Goal: Transaction & Acquisition: Subscribe to service/newsletter

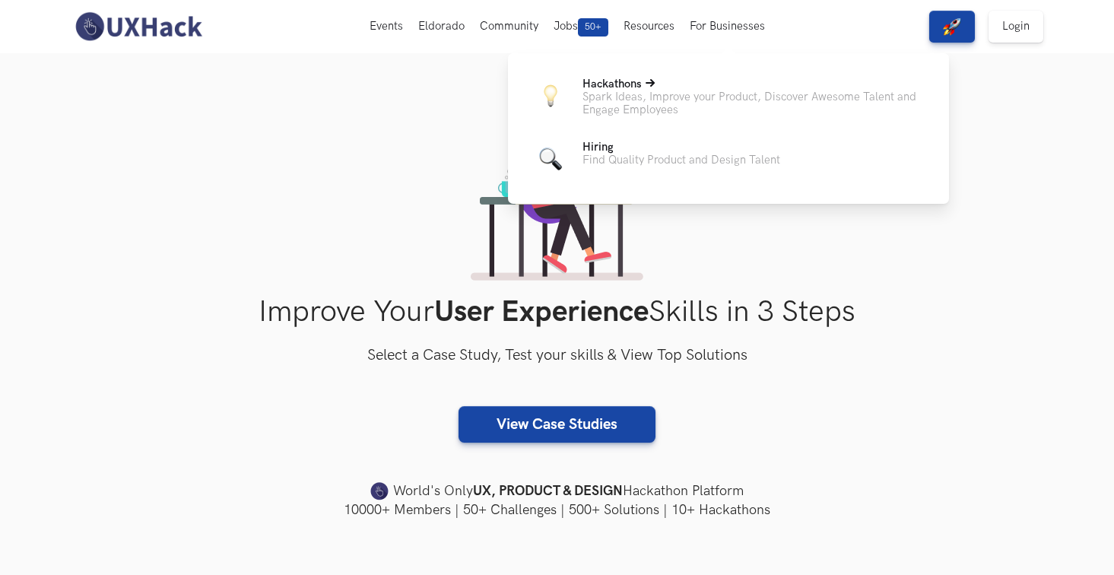
click at [624, 107] on p "Spark Ideas, Improve your Product, Discover Awesome Talent and Engage Employees" at bounding box center [753, 103] width 342 height 26
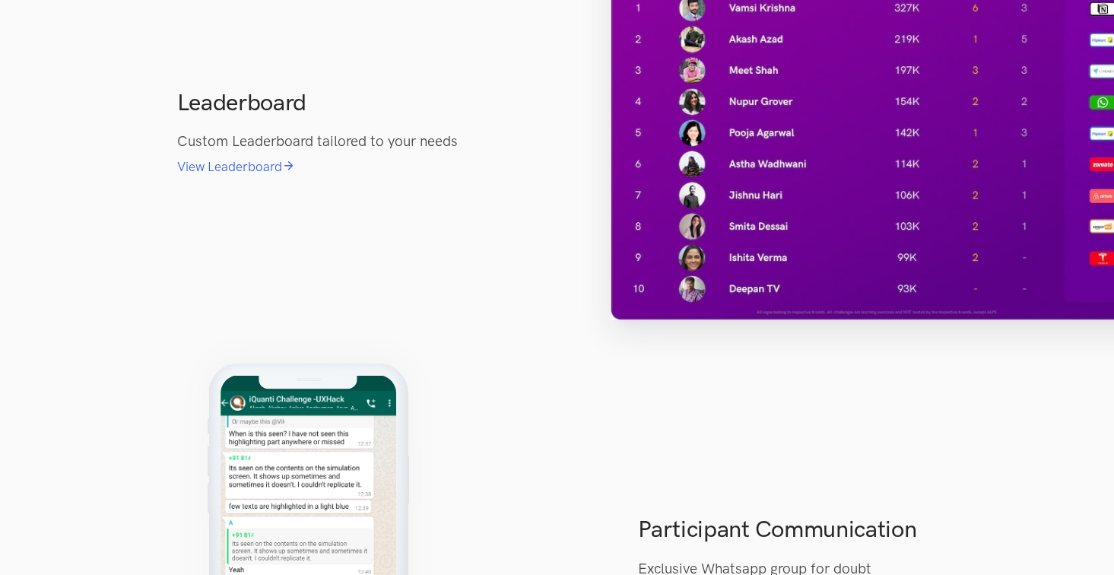
scroll to position [3223, 0]
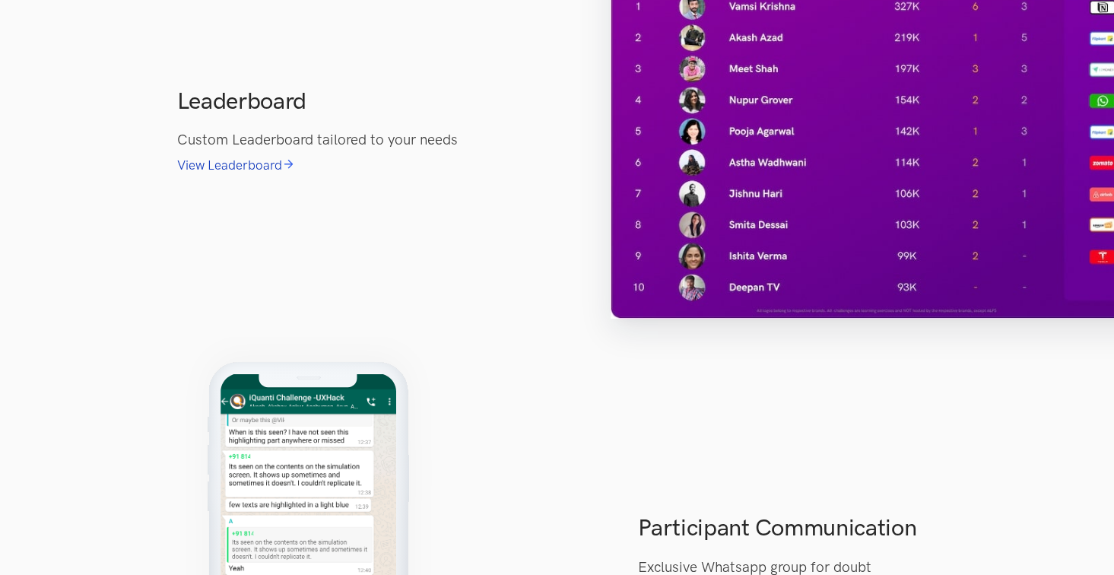
click at [262, 173] on link "View Leaderboard" at bounding box center [236, 164] width 118 height 15
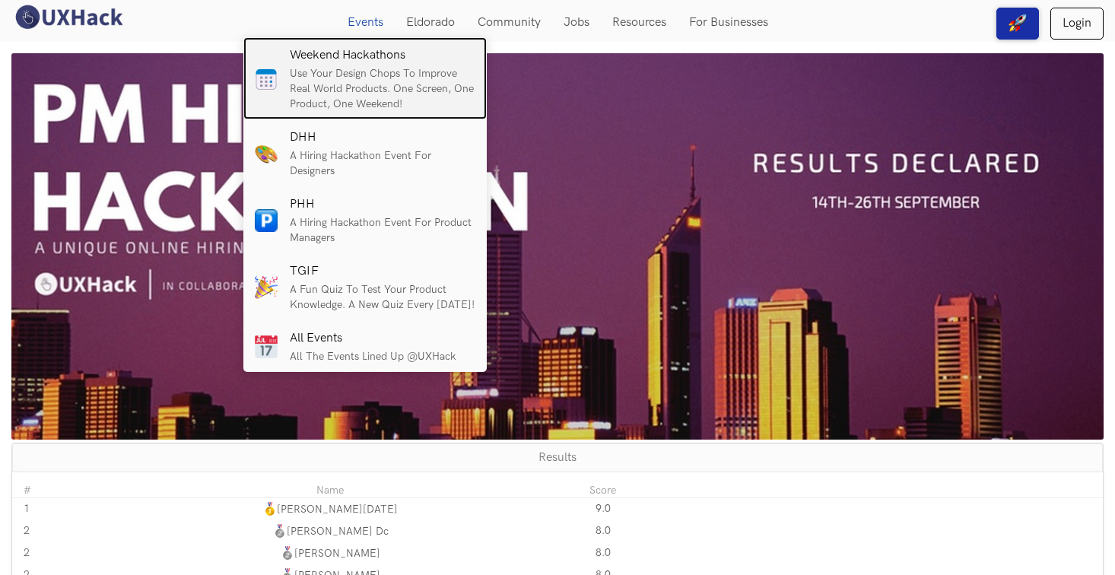
click at [357, 61] on h6 "Weekend Hackathons" at bounding box center [383, 56] width 186 height 14
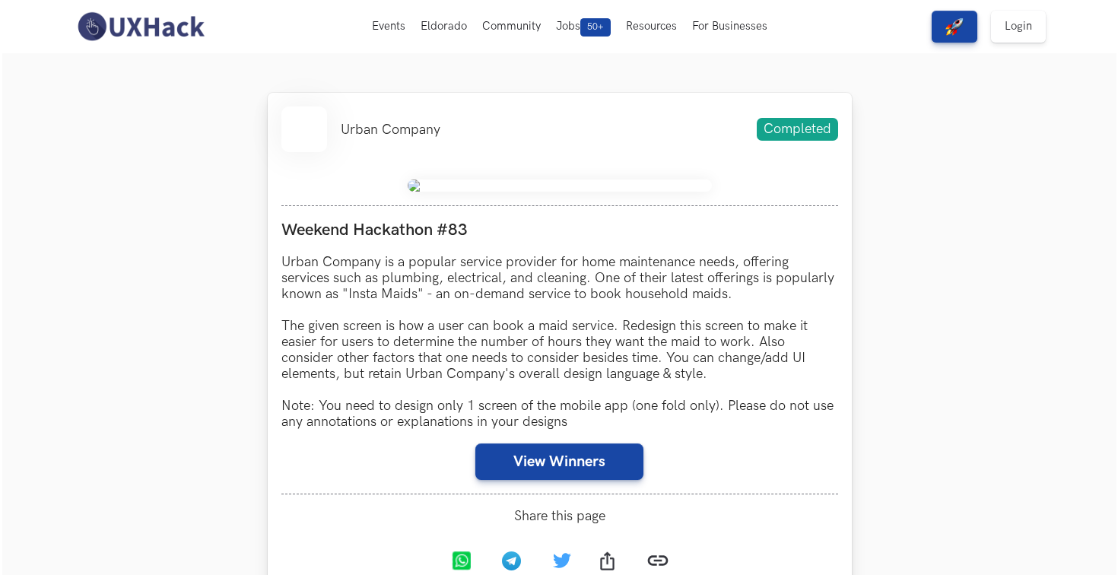
scroll to position [539, 0]
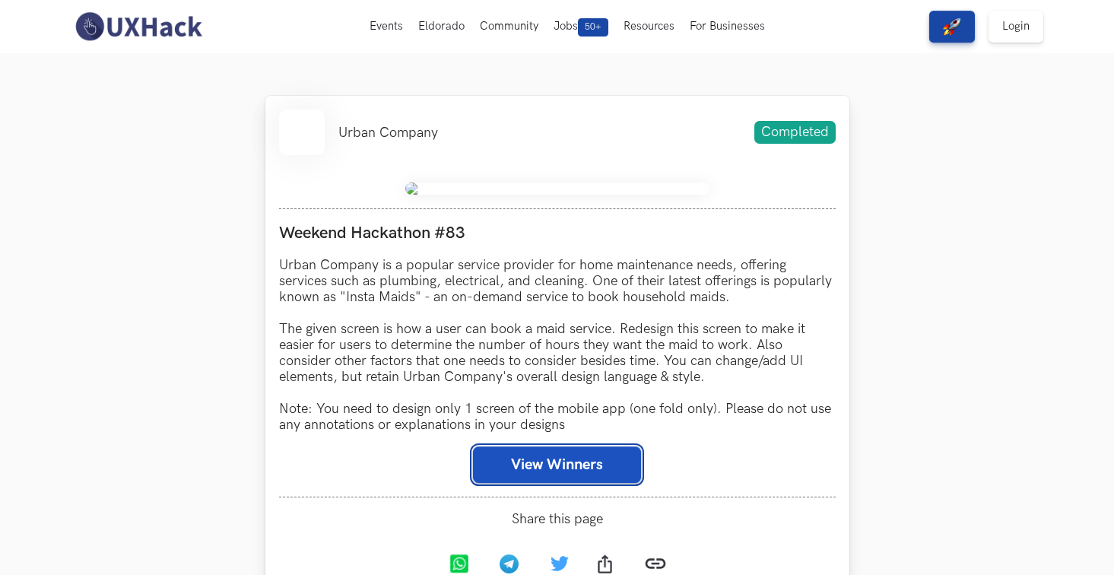
click at [555, 468] on button "View Winners" at bounding box center [557, 464] width 168 height 36
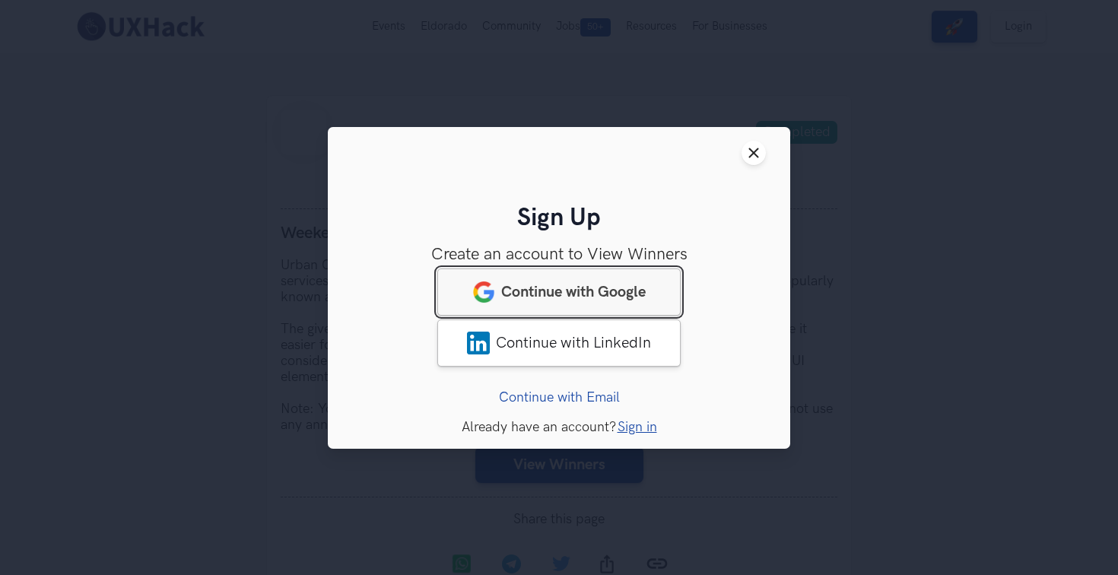
click at [592, 281] on link "Continue with Google" at bounding box center [558, 291] width 243 height 47
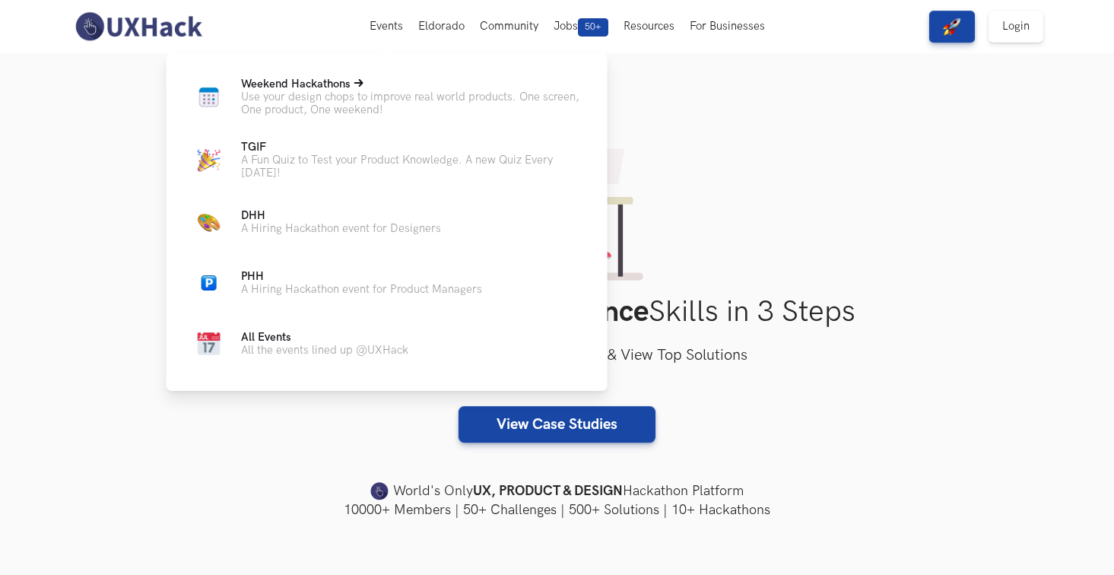
click at [354, 94] on p "Use your design chops to improve real world products. One screen, One product, …" at bounding box center [412, 103] width 342 height 26
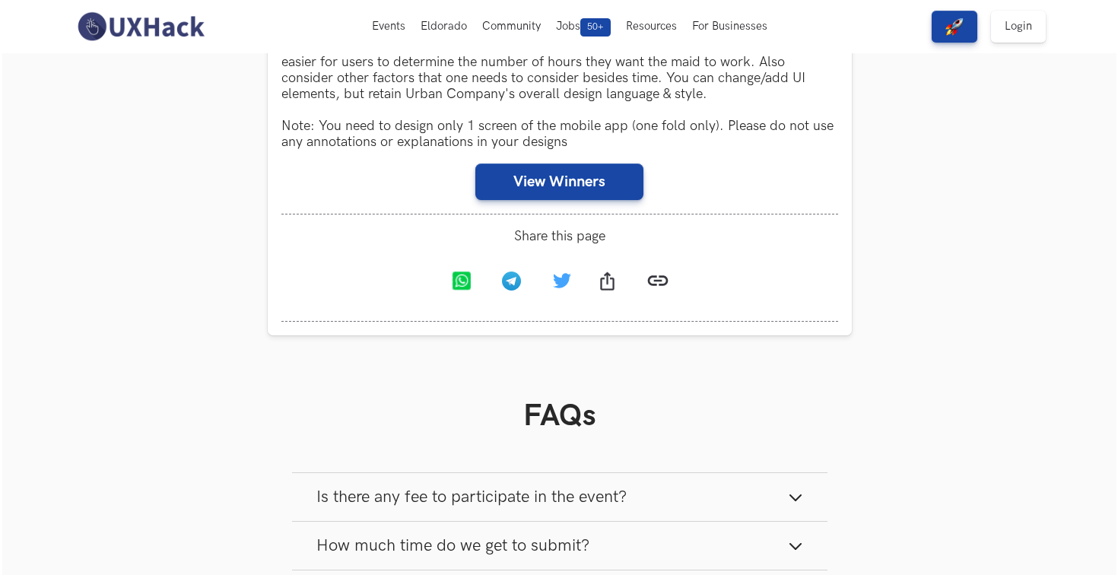
scroll to position [807, 0]
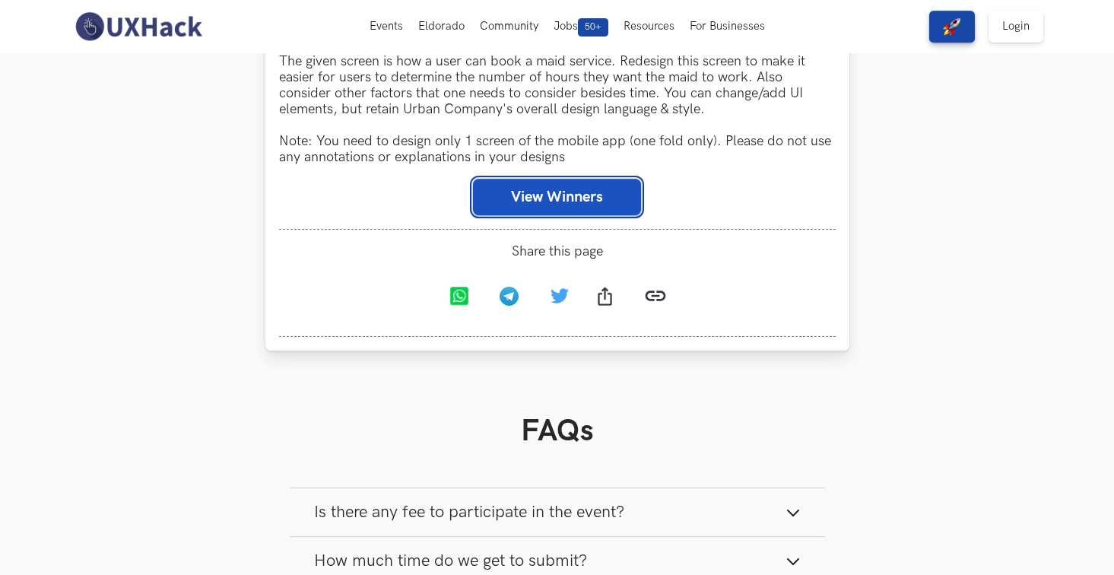
click at [546, 204] on button "View Winners" at bounding box center [557, 197] width 168 height 36
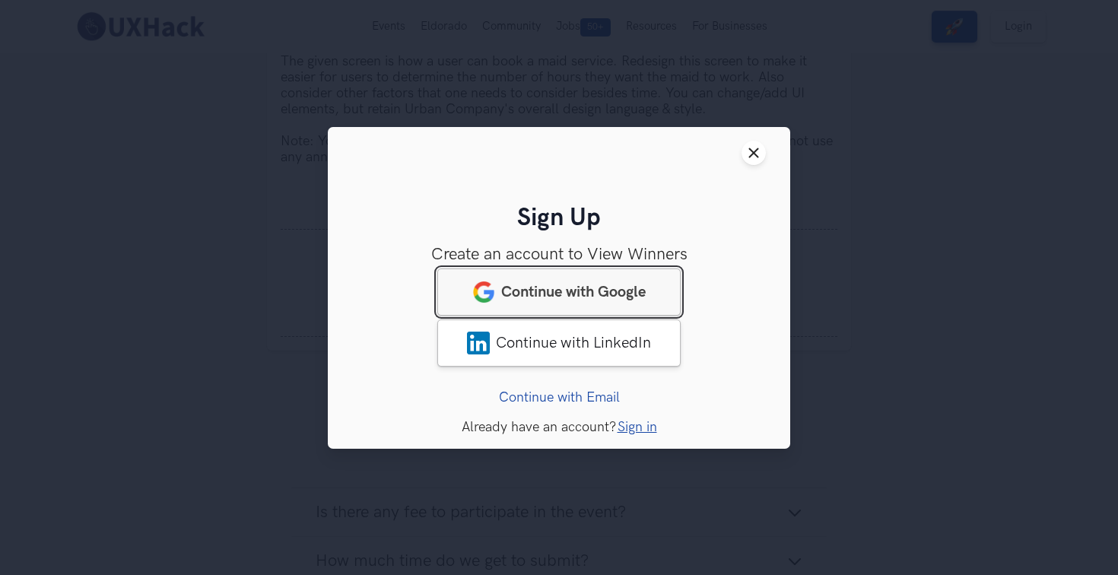
click at [563, 300] on link "Continue with Google" at bounding box center [558, 291] width 243 height 47
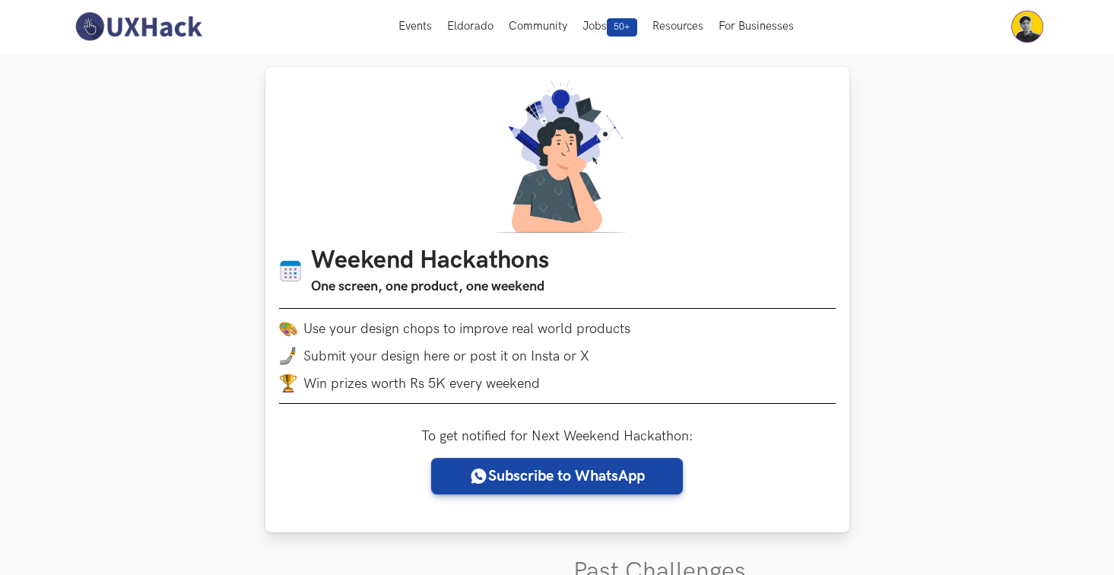
scroll to position [77, 0]
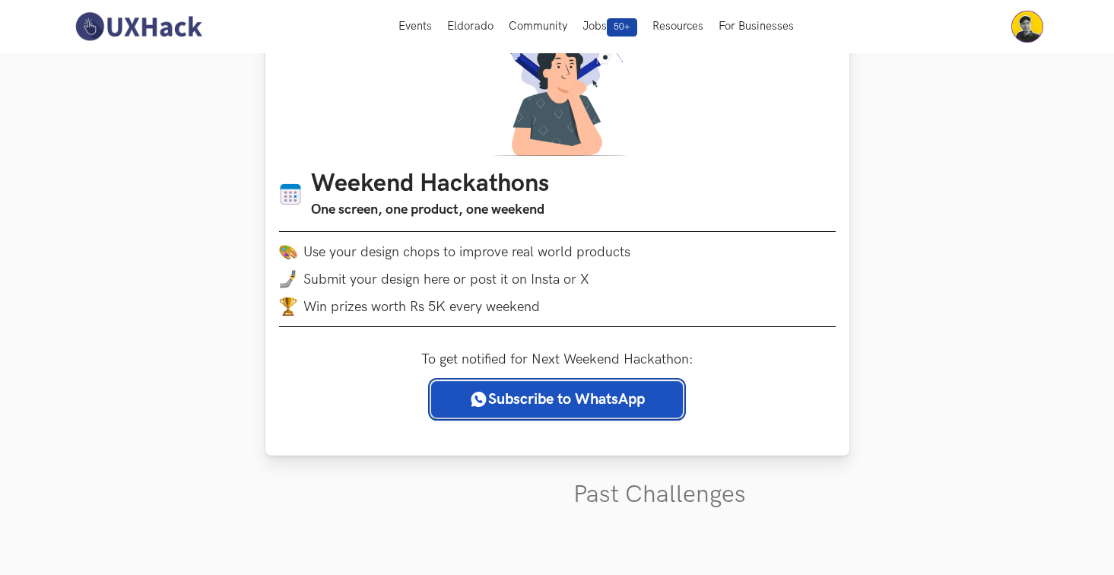
click at [527, 408] on link "Subscribe to WhatsApp" at bounding box center [557, 399] width 252 height 36
click at [554, 397] on link "Subscribe to WhatsApp" at bounding box center [557, 399] width 252 height 36
